Goal: Transaction & Acquisition: Purchase product/service

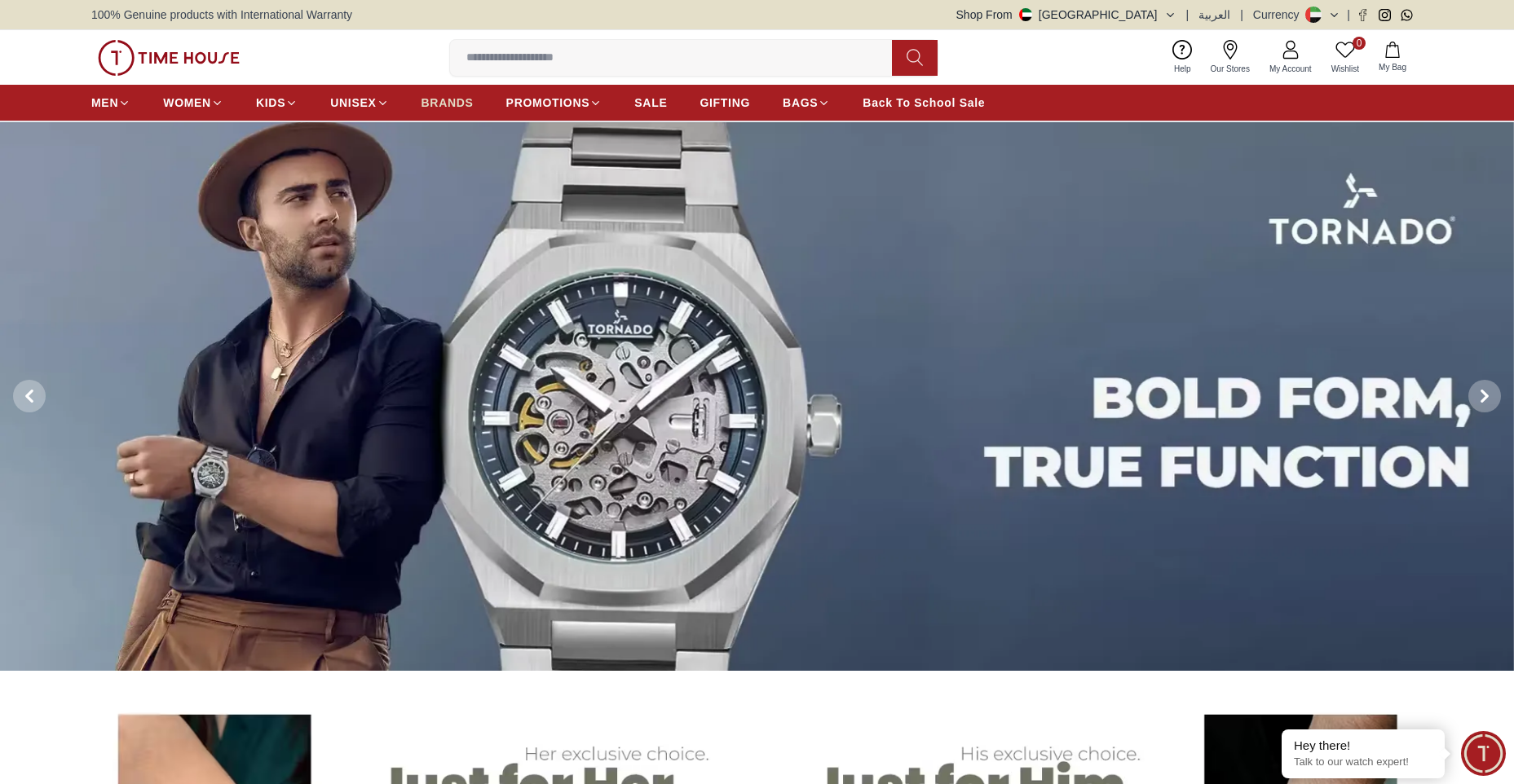
click at [437, 107] on span "BRANDS" at bounding box center [447, 103] width 52 height 16
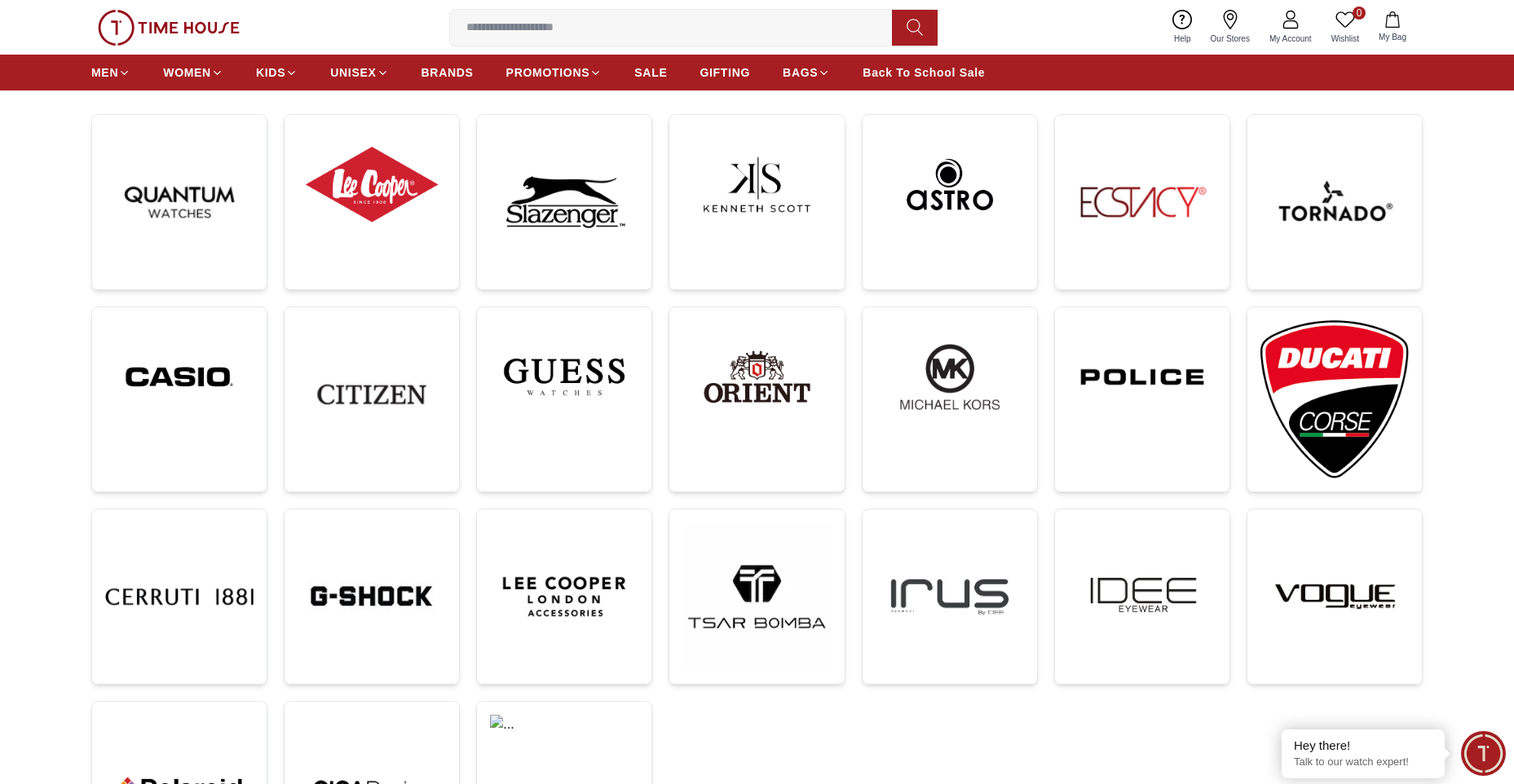
scroll to position [245, 0]
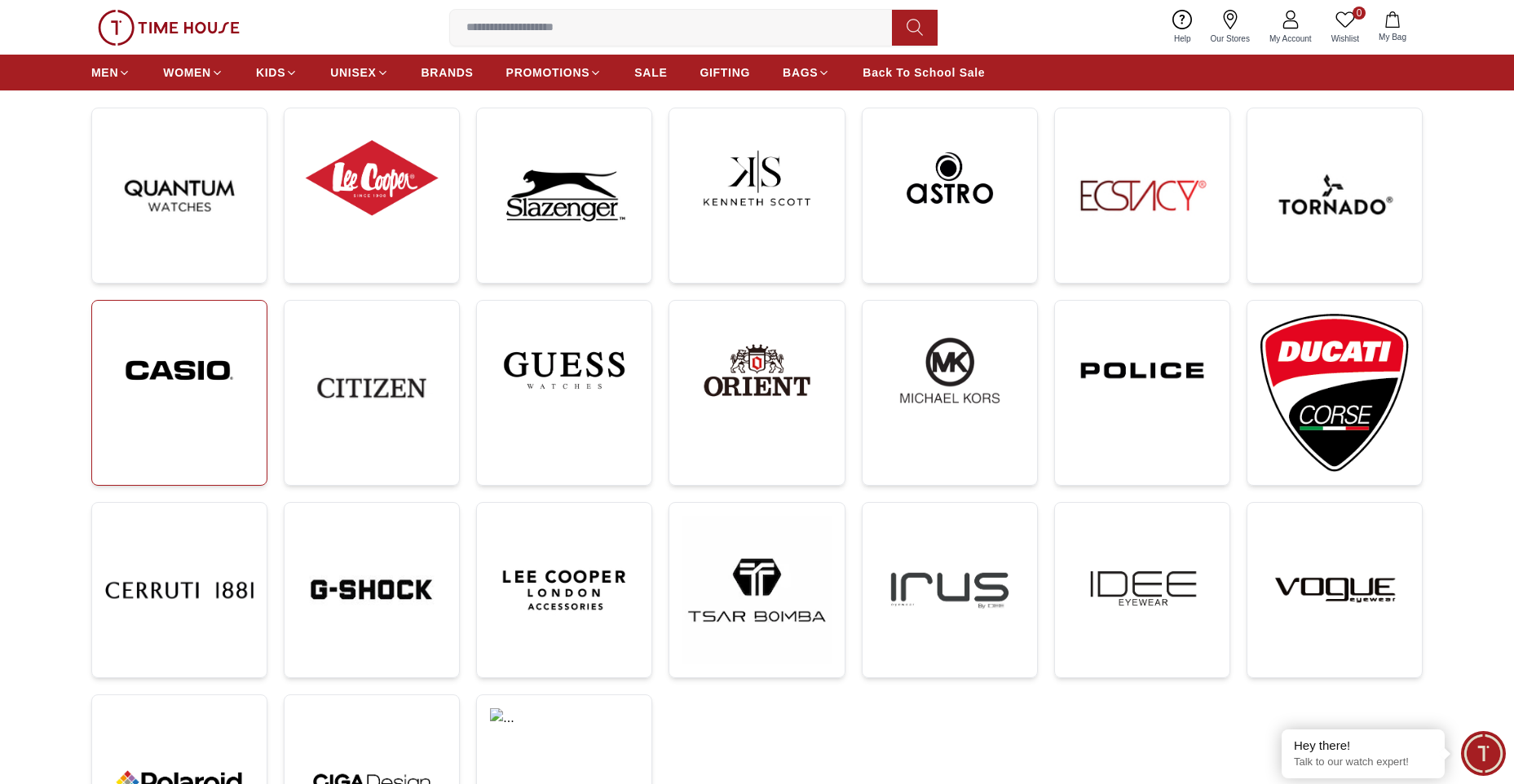
click at [187, 361] on img at bounding box center [180, 370] width 148 height 114
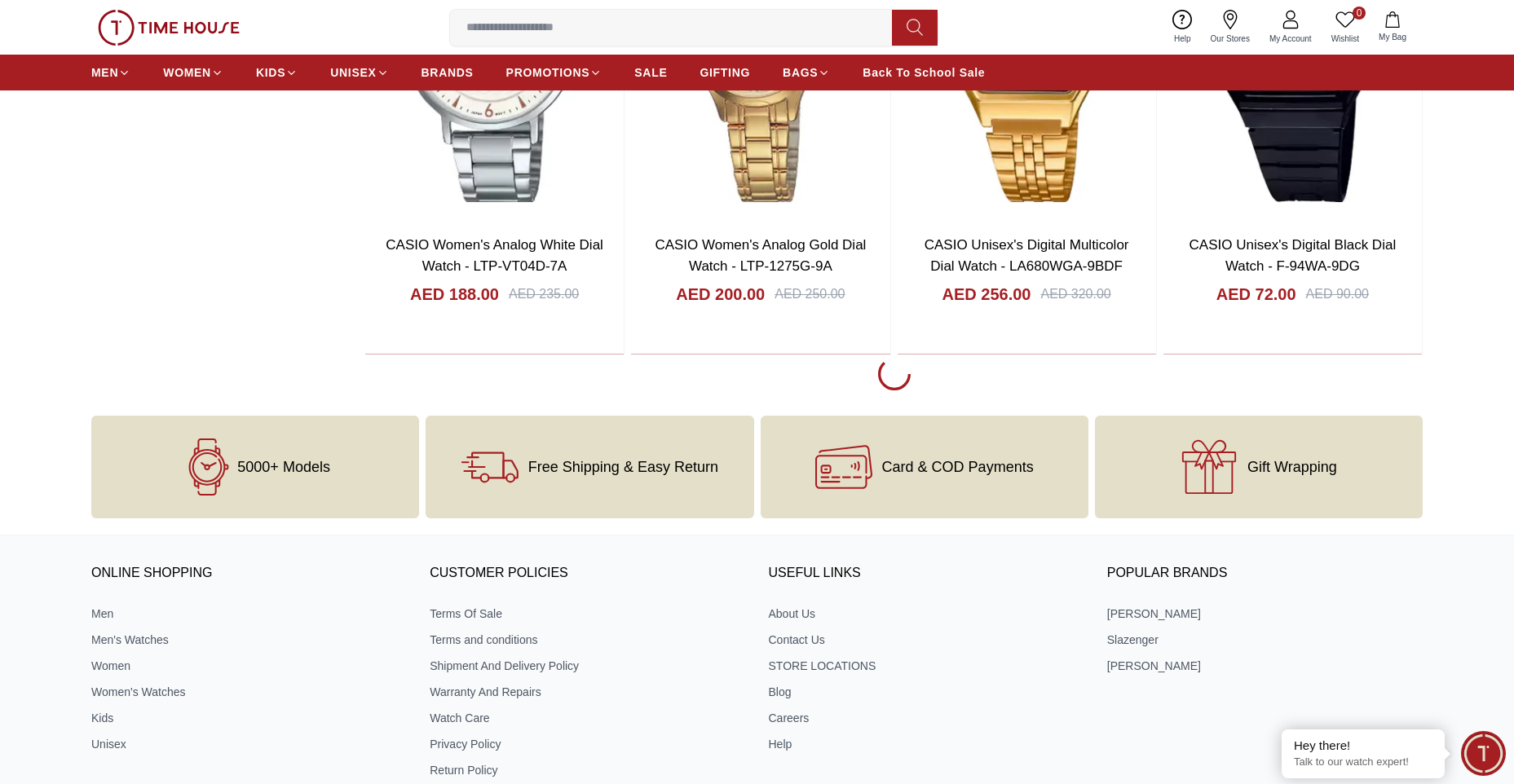
scroll to position [3010, 0]
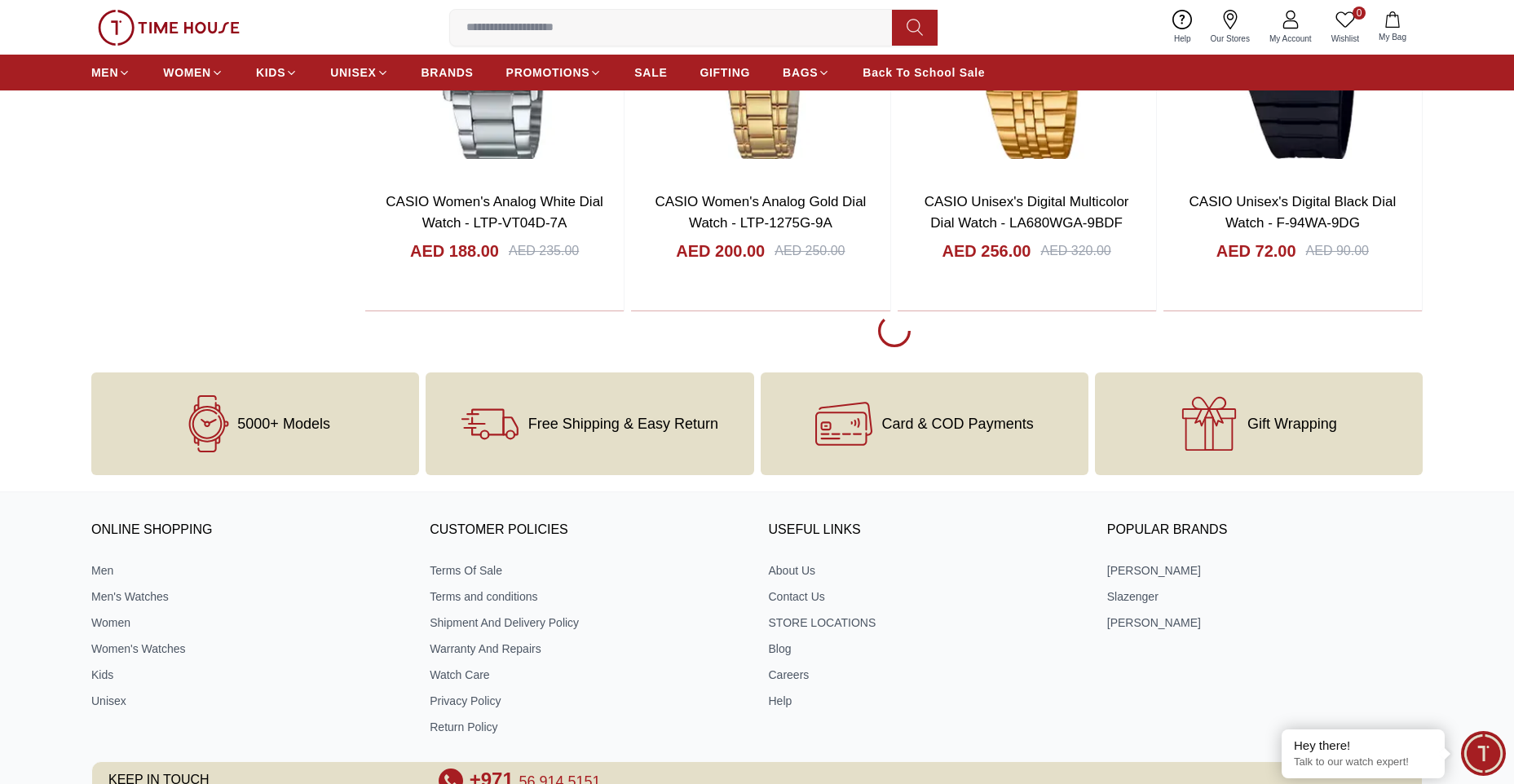
scroll to position [3070, 0]
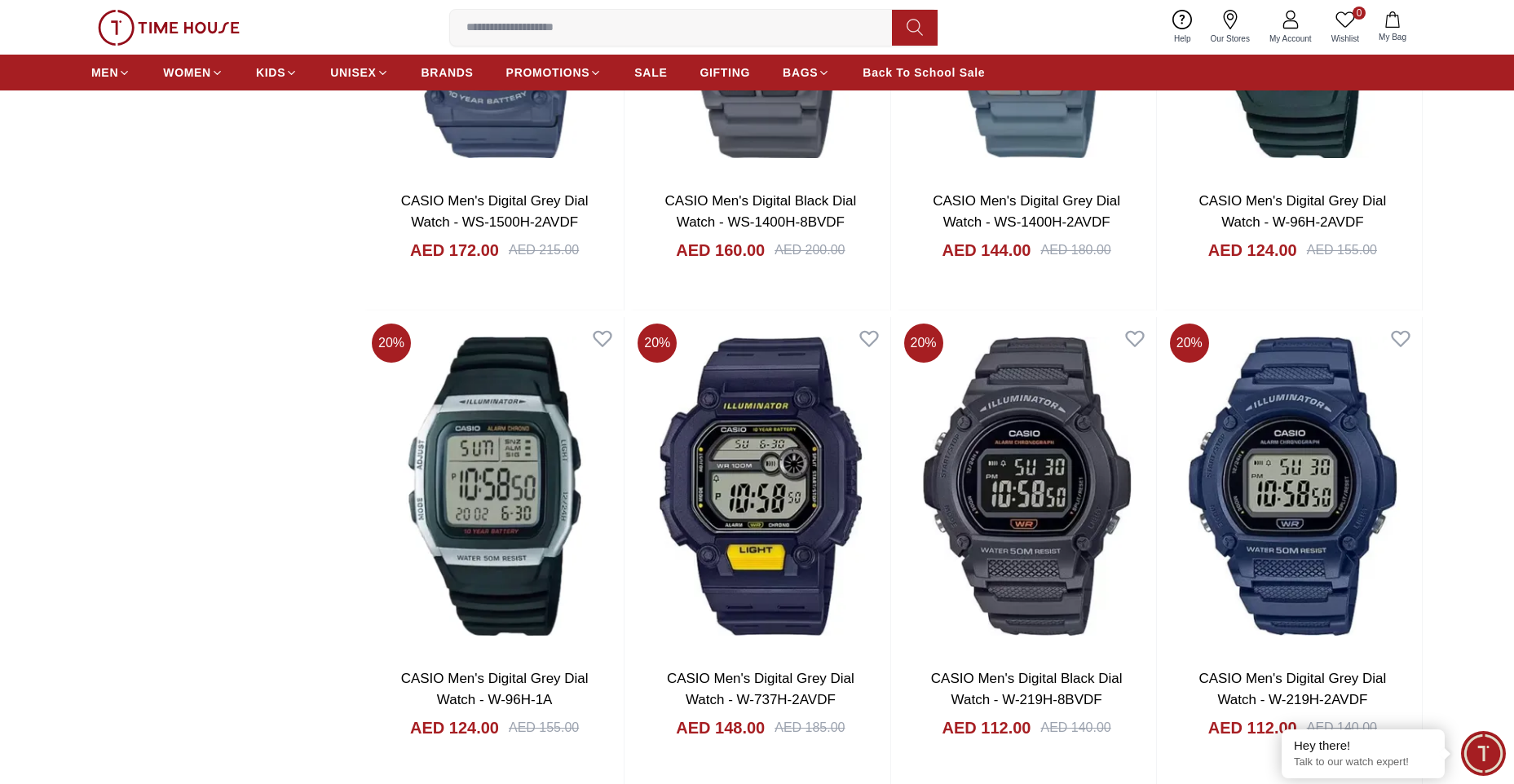
scroll to position [7364, 0]
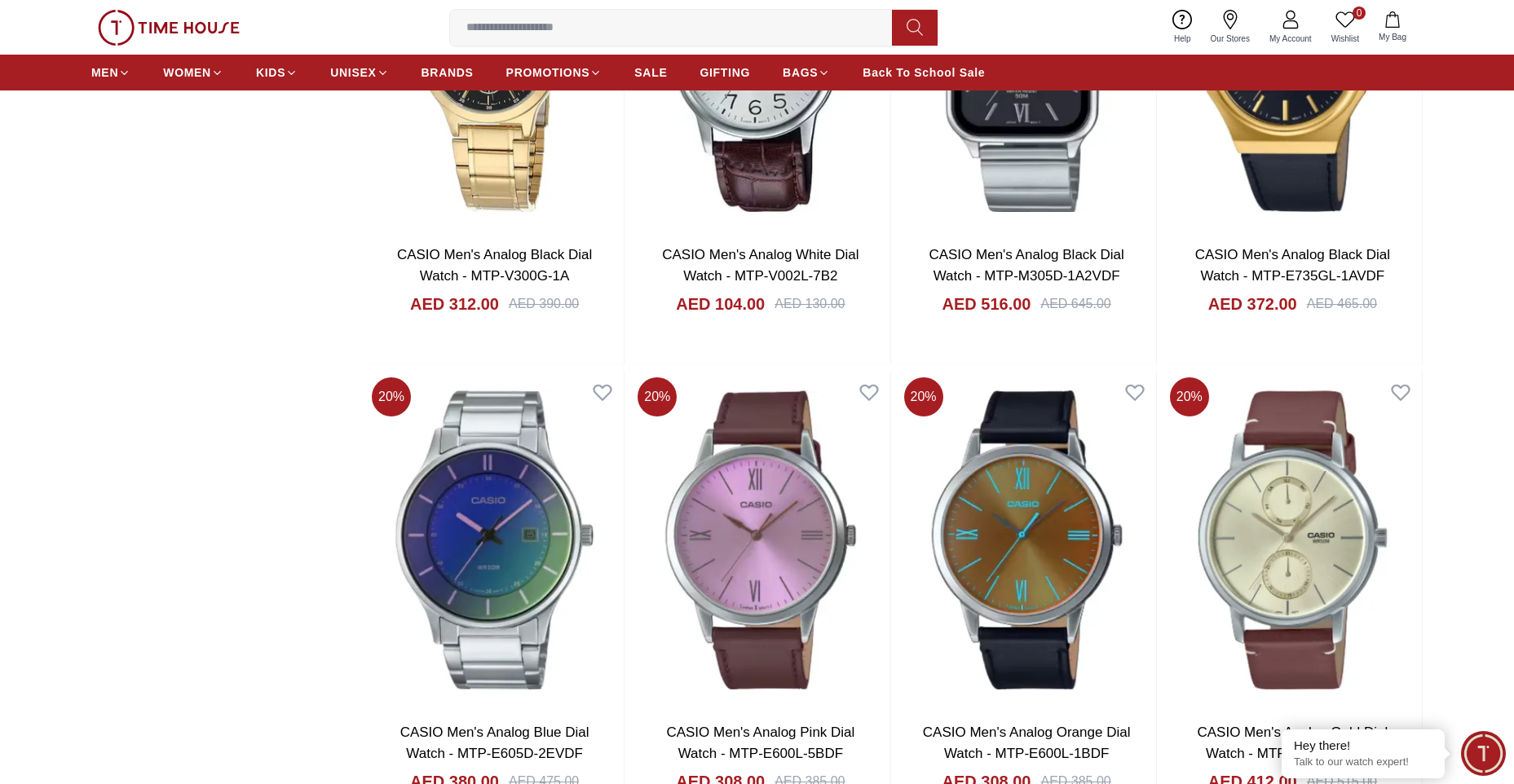
scroll to position [10622, 0]
